Goal: Task Accomplishment & Management: Manage account settings

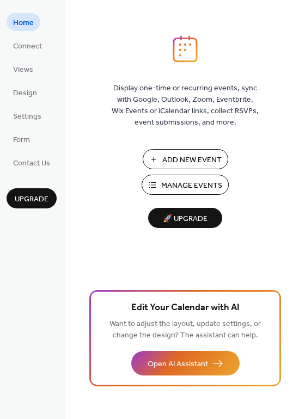
click at [191, 183] on span "Manage Events" at bounding box center [191, 185] width 61 height 11
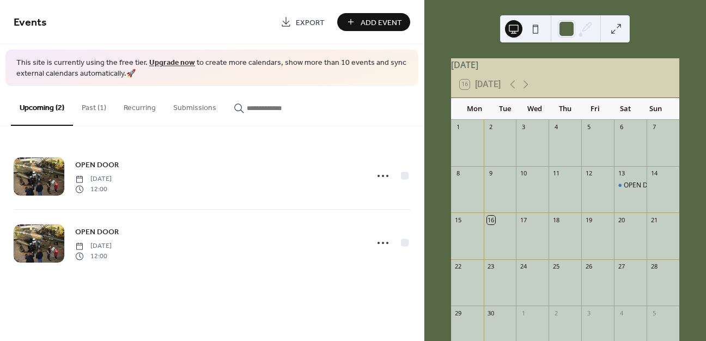
click at [87, 106] on button "Past (1)" at bounding box center [94, 105] width 42 height 39
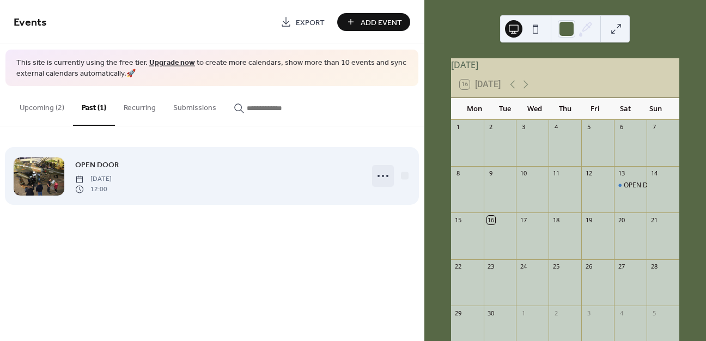
click at [385, 178] on icon at bounding box center [382, 175] width 17 height 17
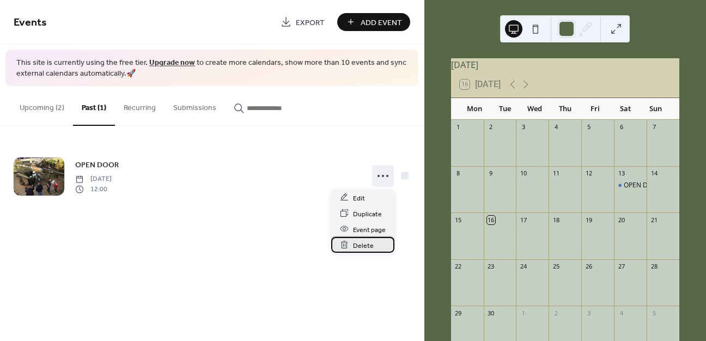
click at [362, 246] on span "Delete" at bounding box center [363, 245] width 21 height 11
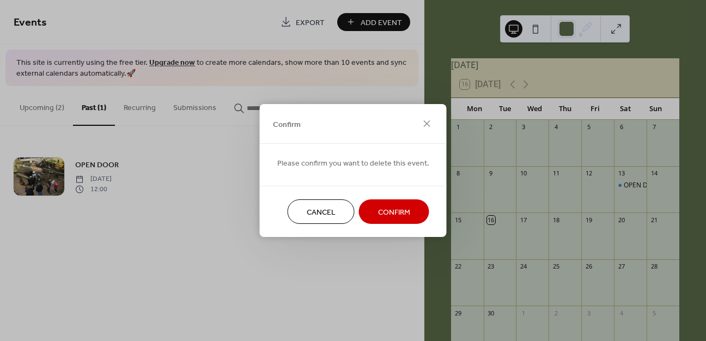
click at [395, 209] on span "Confirm" at bounding box center [394, 212] width 32 height 11
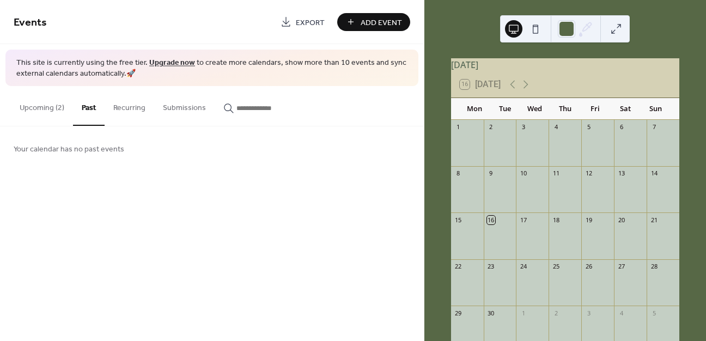
click at [46, 103] on button "Upcoming (2)" at bounding box center [42, 105] width 62 height 39
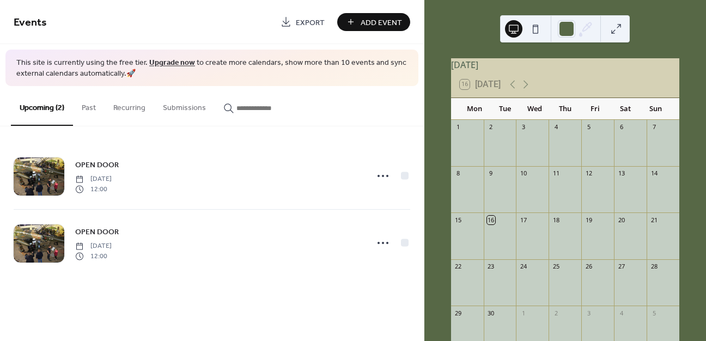
click at [382, 175] on circle at bounding box center [383, 176] width 2 height 2
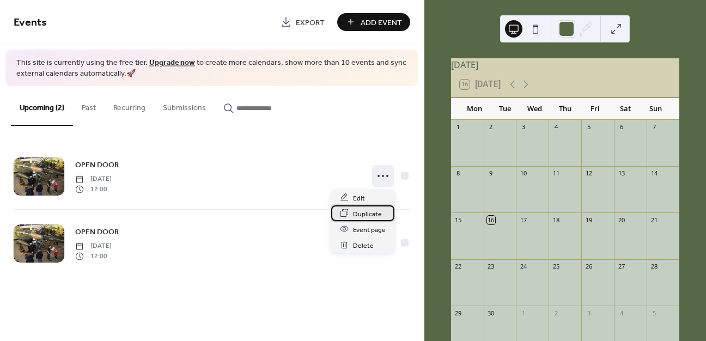
click at [369, 213] on span "Duplicate" at bounding box center [367, 213] width 29 height 11
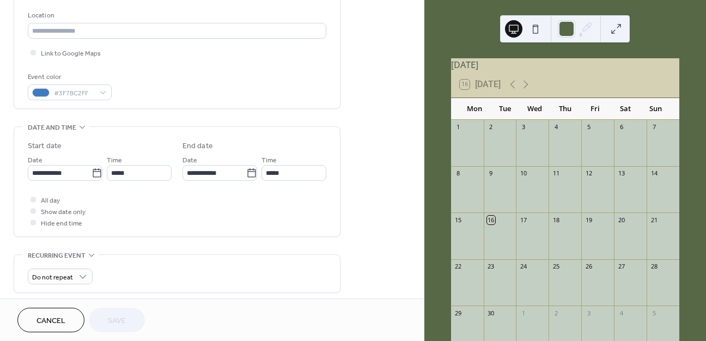
scroll to position [230, 0]
click at [93, 176] on icon at bounding box center [97, 171] width 11 height 11
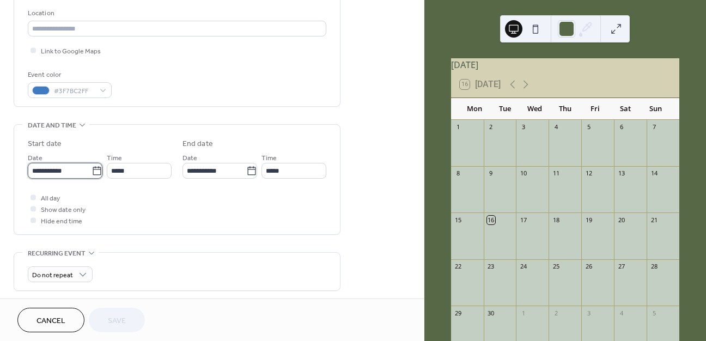
click at [92, 176] on input "**********" at bounding box center [60, 171] width 64 height 16
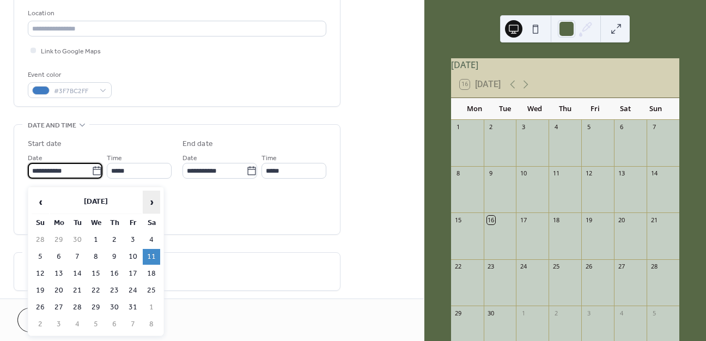
click at [154, 203] on span "›" at bounding box center [151, 202] width 16 height 22
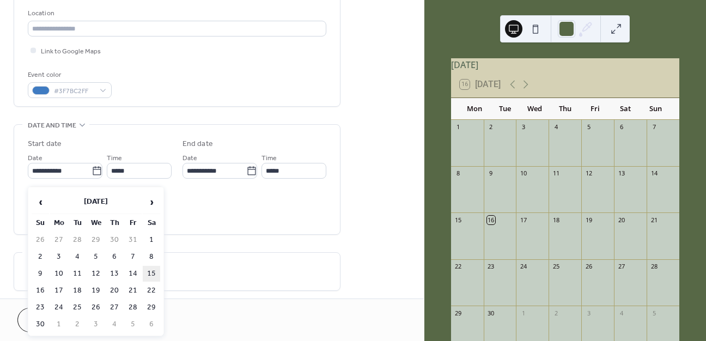
click at [154, 275] on td "15" at bounding box center [151, 274] width 17 height 16
type input "**********"
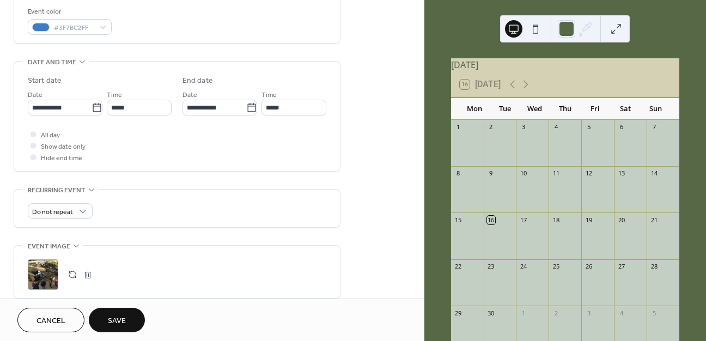
scroll to position [302, 0]
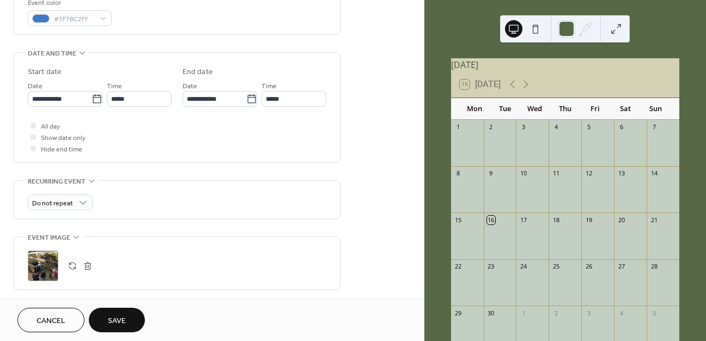
click at [168, 218] on div "Do not repeat" at bounding box center [177, 200] width 299 height 38
click at [117, 319] on span "Save" at bounding box center [117, 320] width 18 height 11
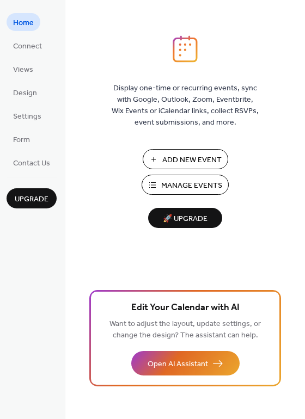
click at [194, 182] on span "Manage Events" at bounding box center [191, 185] width 61 height 11
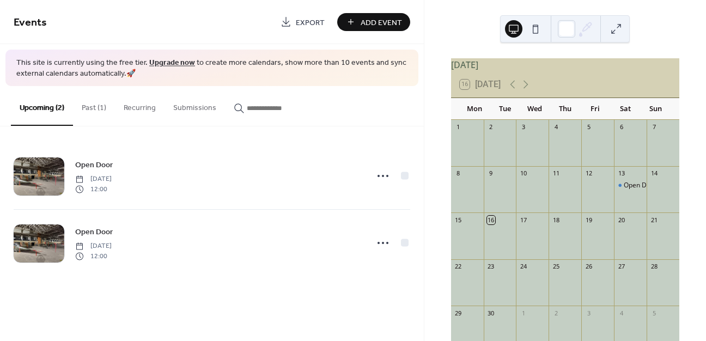
click at [90, 108] on button "Past (1)" at bounding box center [94, 105] width 42 height 39
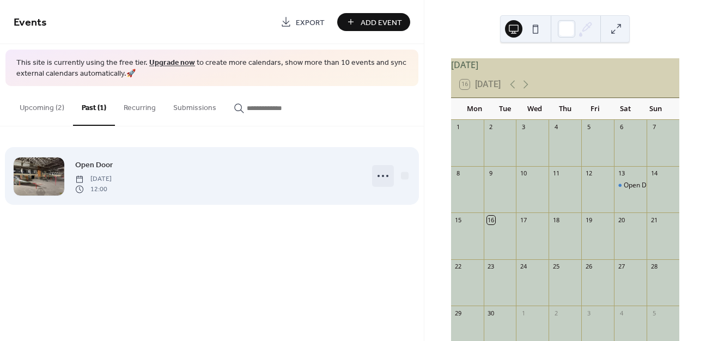
click at [385, 174] on icon at bounding box center [382, 175] width 17 height 17
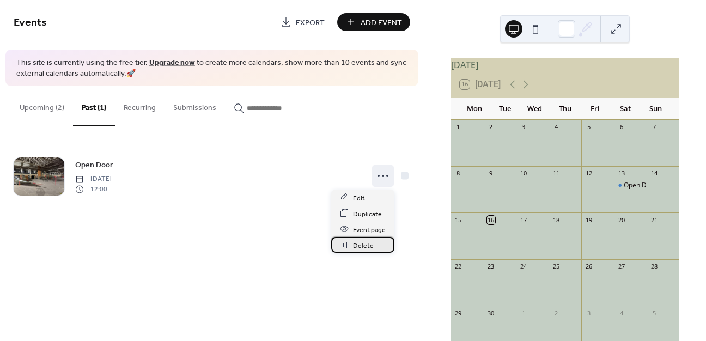
click at [359, 244] on span "Delete" at bounding box center [363, 245] width 21 height 11
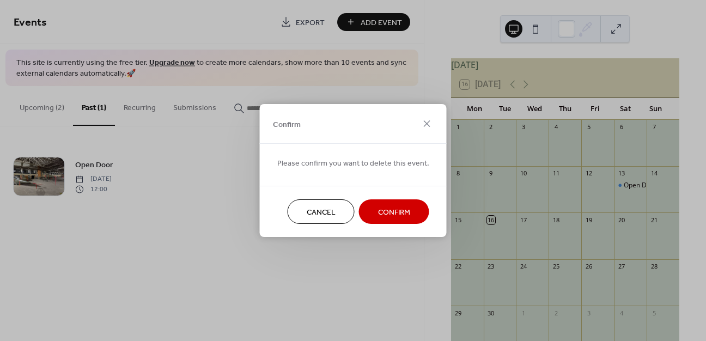
click at [399, 210] on span "Confirm" at bounding box center [394, 212] width 32 height 11
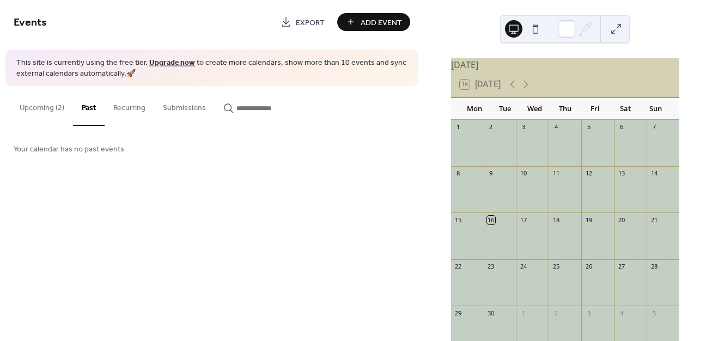
click at [39, 107] on button "Upcoming (2)" at bounding box center [42, 105] width 62 height 39
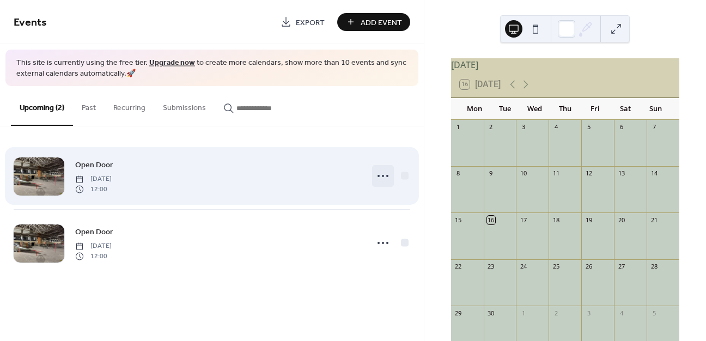
click at [382, 178] on icon at bounding box center [382, 175] width 17 height 17
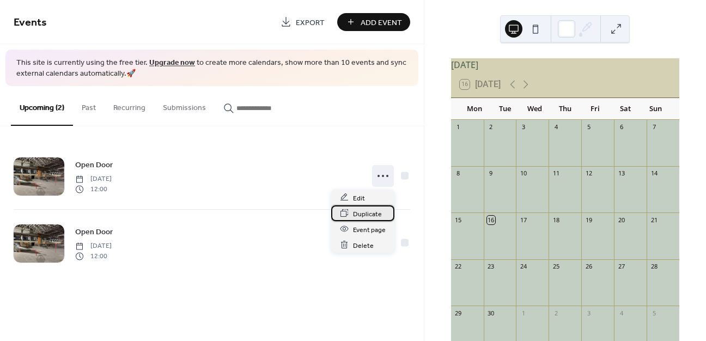
click at [363, 214] on span "Duplicate" at bounding box center [367, 213] width 29 height 11
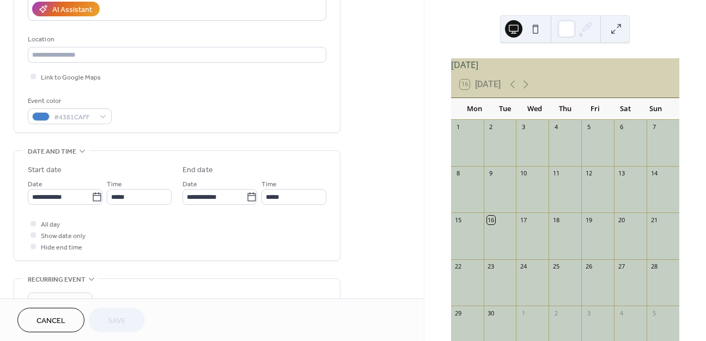
scroll to position [206, 0]
click at [92, 200] on icon at bounding box center [97, 195] width 11 height 11
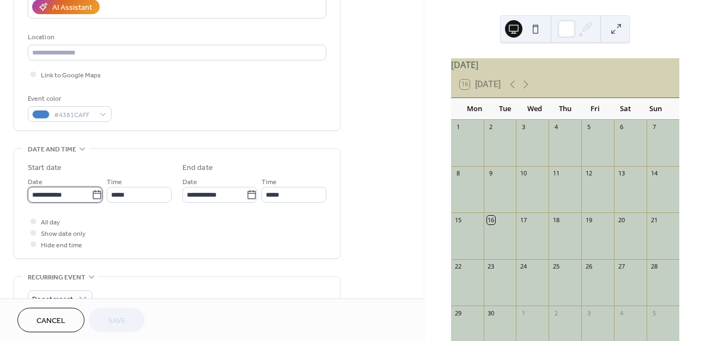
click at [92, 202] on input "**********" at bounding box center [60, 195] width 64 height 16
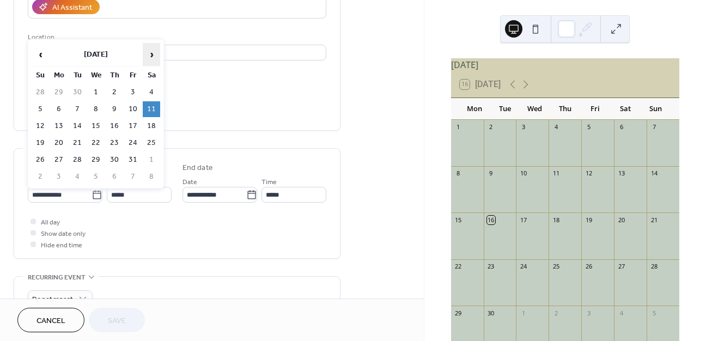
click at [153, 54] on span "›" at bounding box center [151, 55] width 16 height 22
click at [153, 128] on td "15" at bounding box center [151, 126] width 17 height 16
type input "**********"
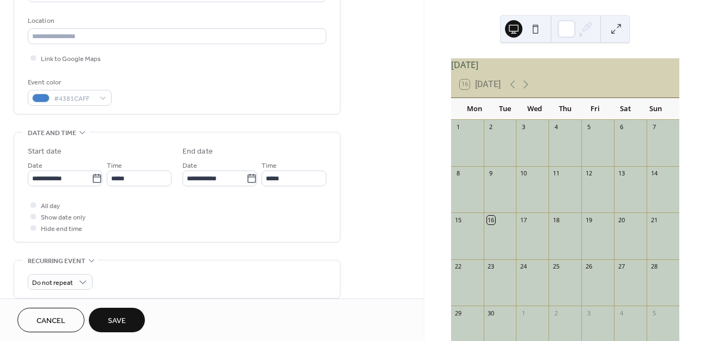
scroll to position [223, 0]
click at [119, 324] on span "Save" at bounding box center [117, 320] width 18 height 11
